Goal: Task Accomplishment & Management: Manage account settings

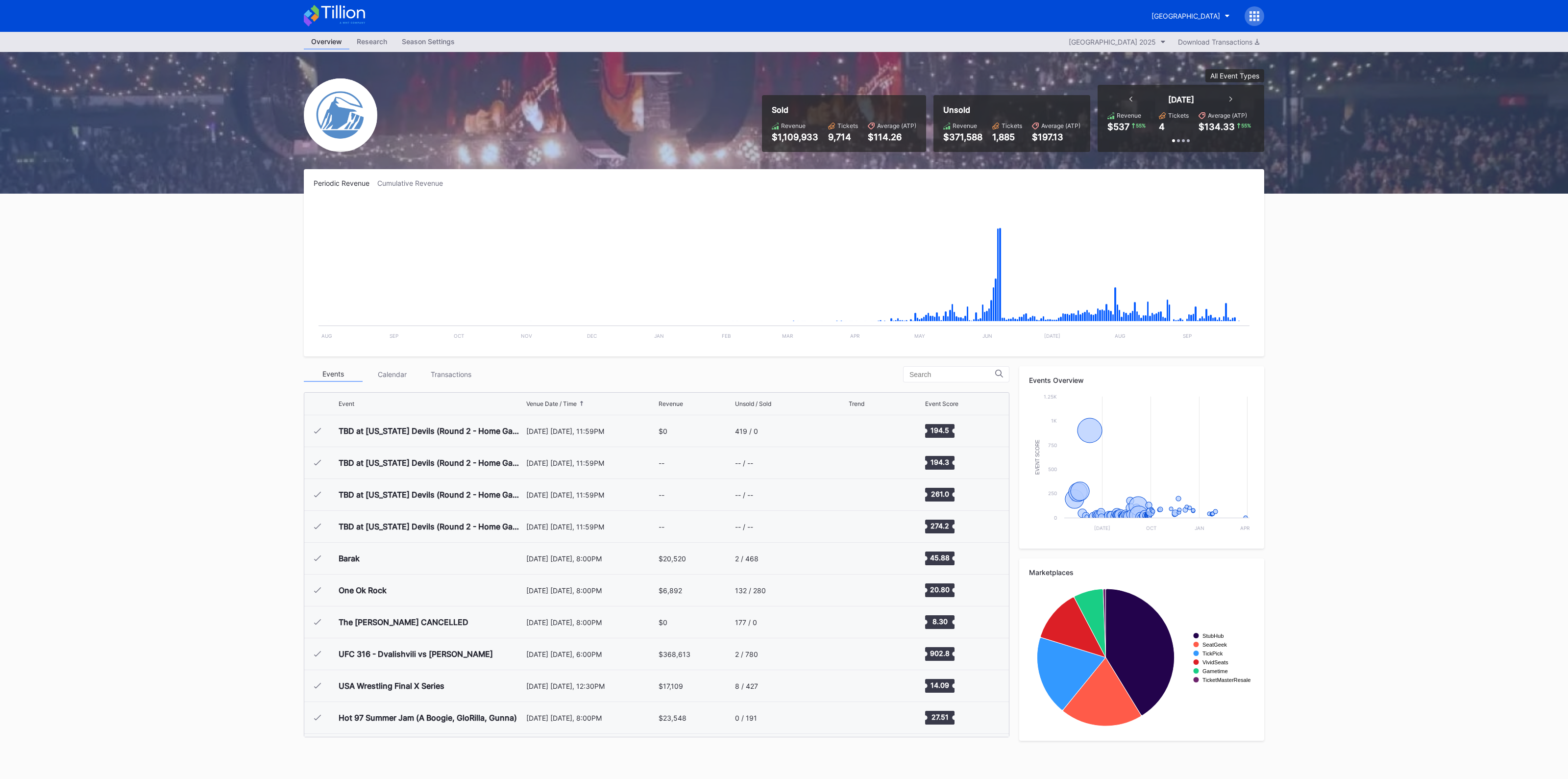
scroll to position [1498, 0]
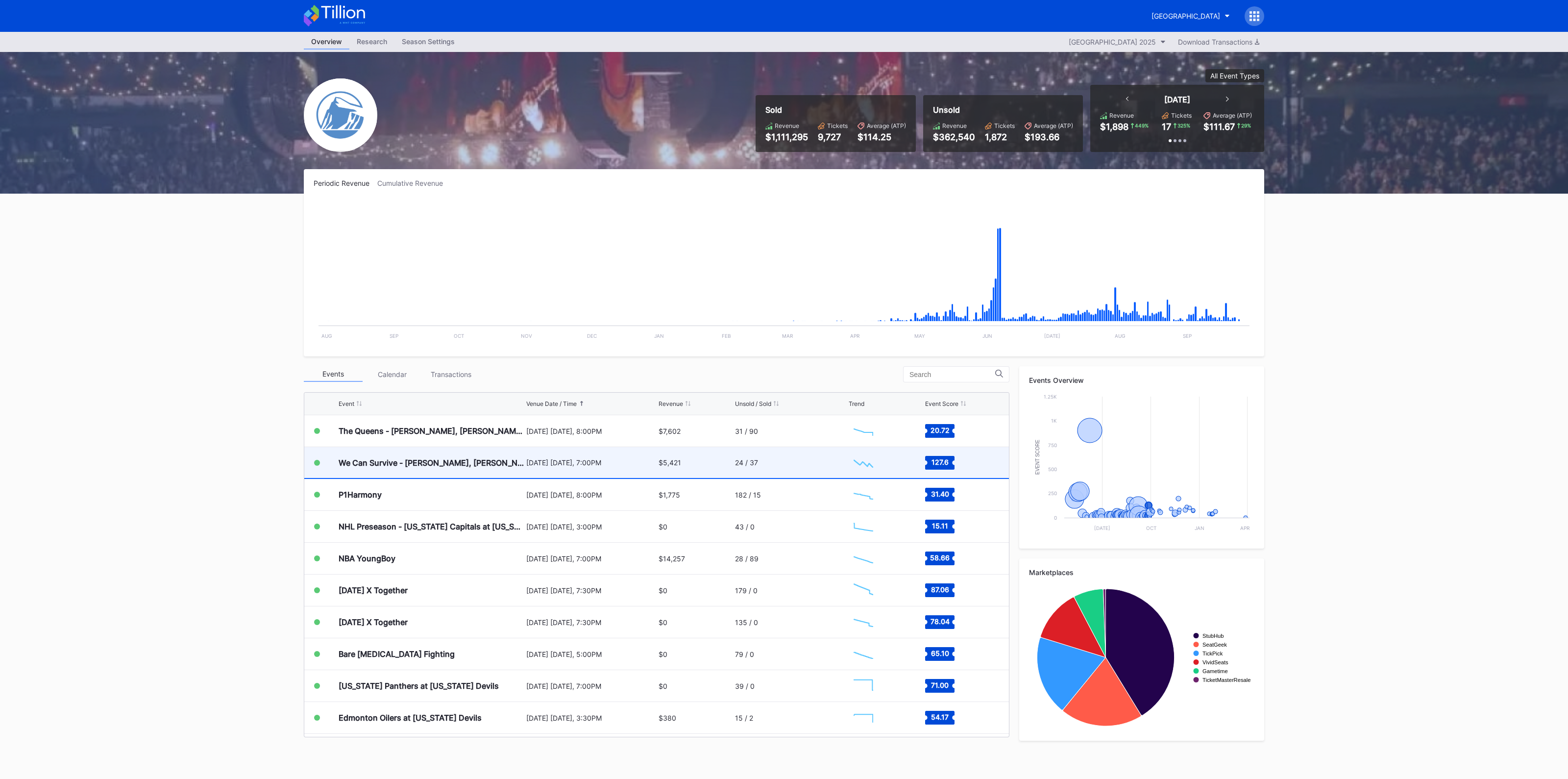
click at [585, 469] on div "September 26 Friday, 7:00PM" at bounding box center [591, 462] width 130 height 31
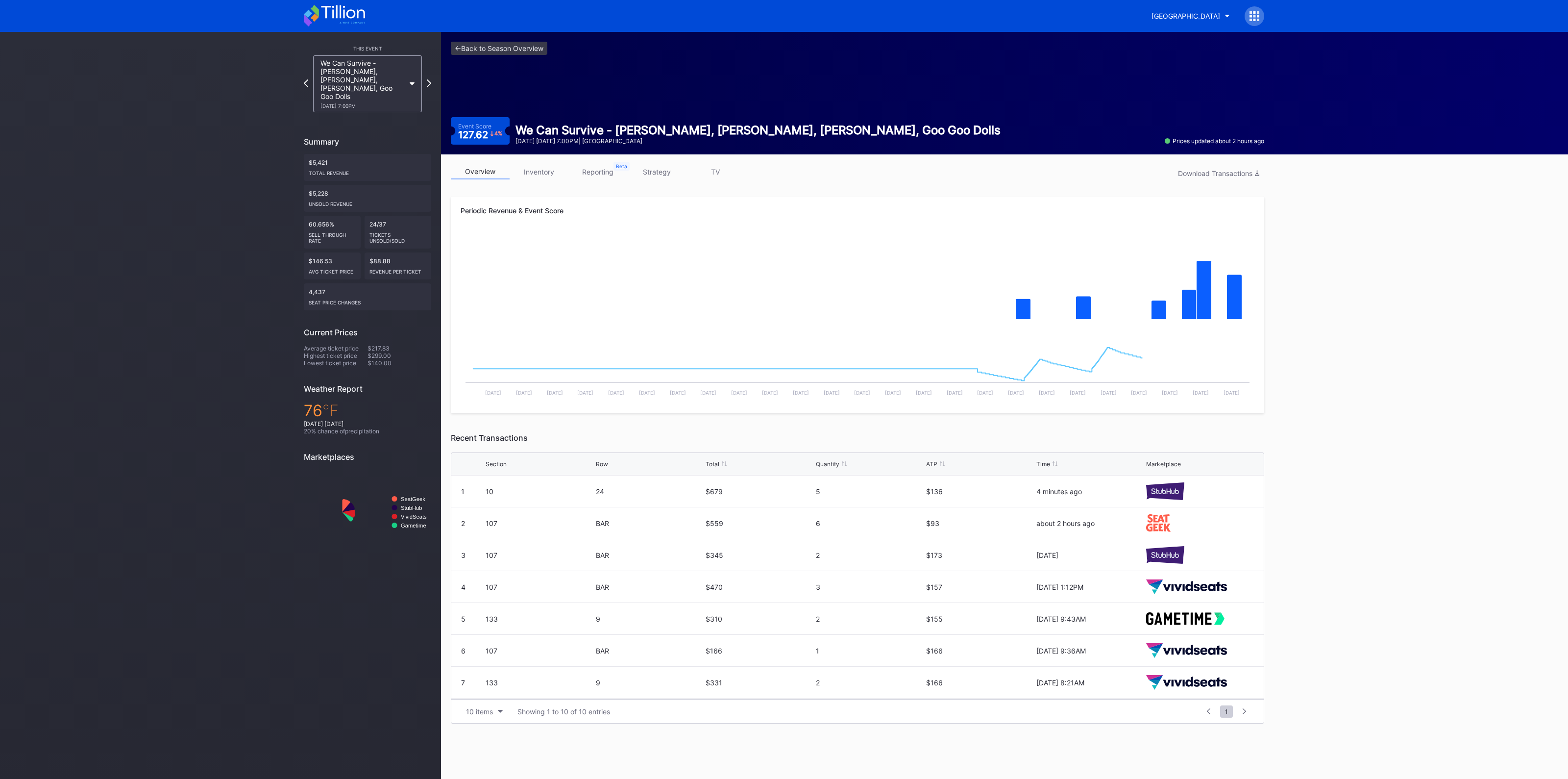
click at [542, 165] on link "inventory" at bounding box center [539, 172] width 59 height 15
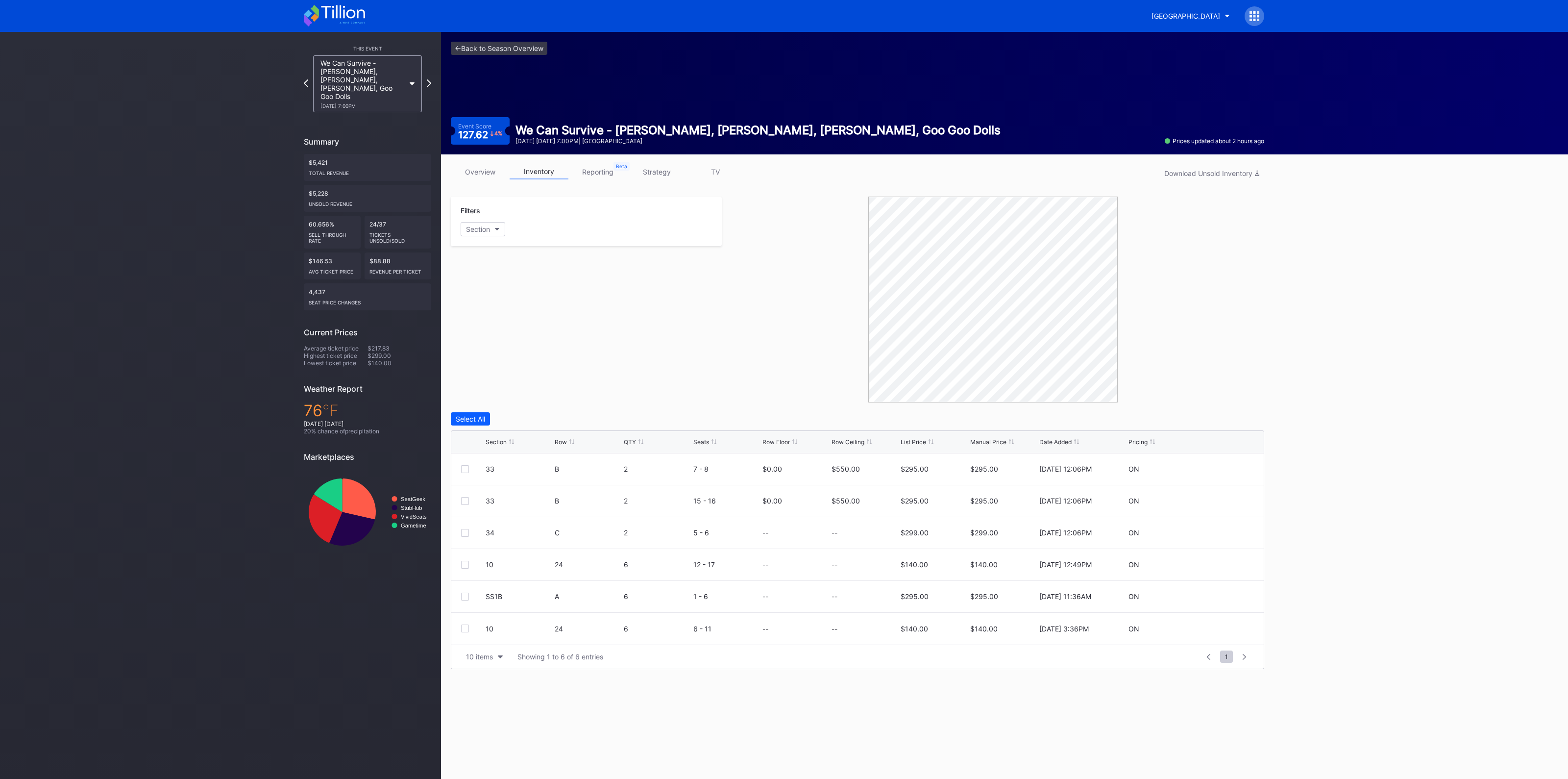
click at [500, 439] on div "Section" at bounding box center [496, 441] width 21 height 8
click at [461, 469] on div at bounding box center [465, 469] width 8 height 8
click at [464, 533] on div at bounding box center [465, 532] width 8 height 8
click at [1249, 415] on div "Delete 2 Rows" at bounding box center [1237, 419] width 44 height 8
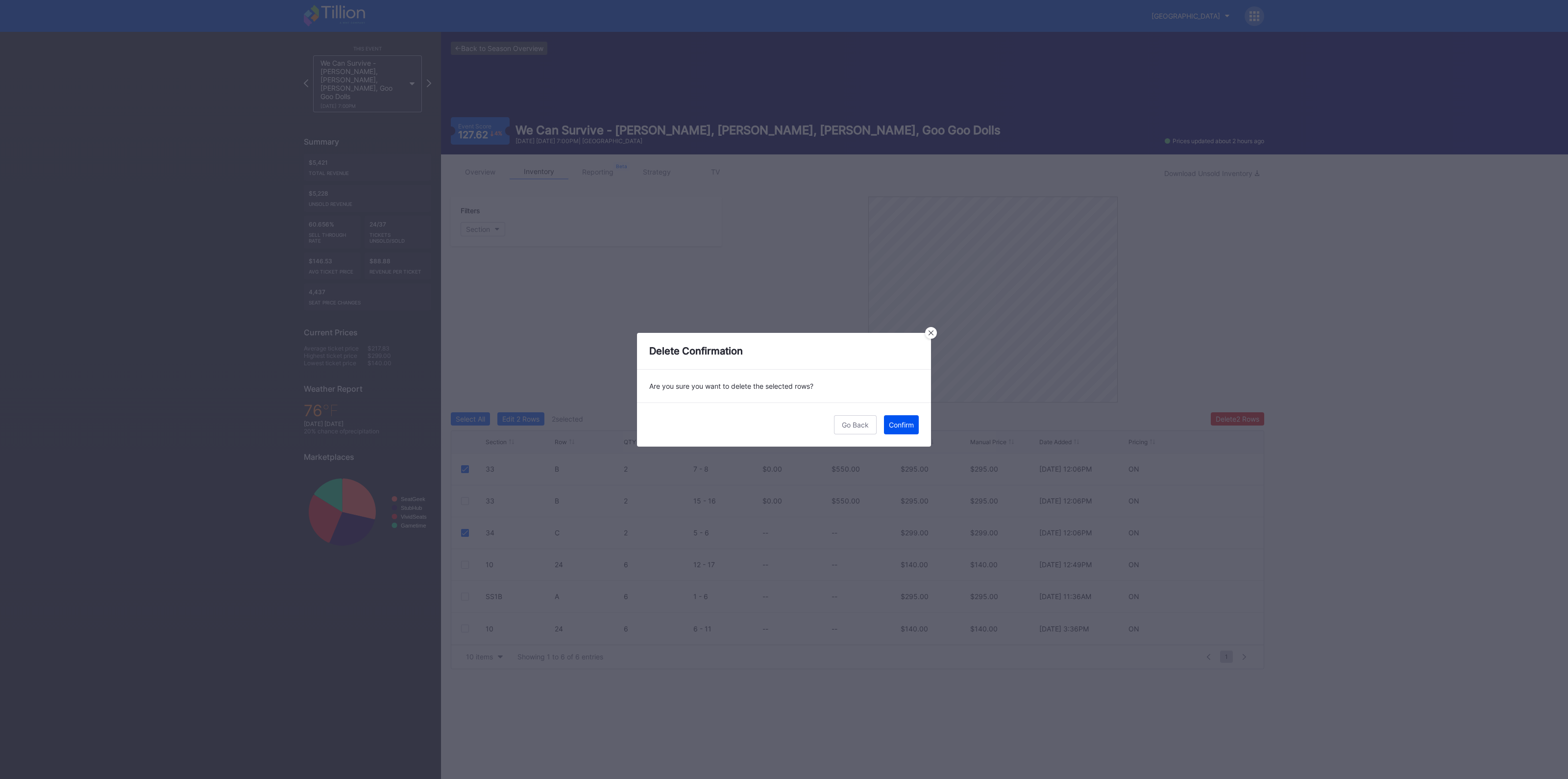
click at [908, 430] on button "Confirm" at bounding box center [901, 425] width 35 height 19
